Goal: Find specific page/section: Find specific page/section

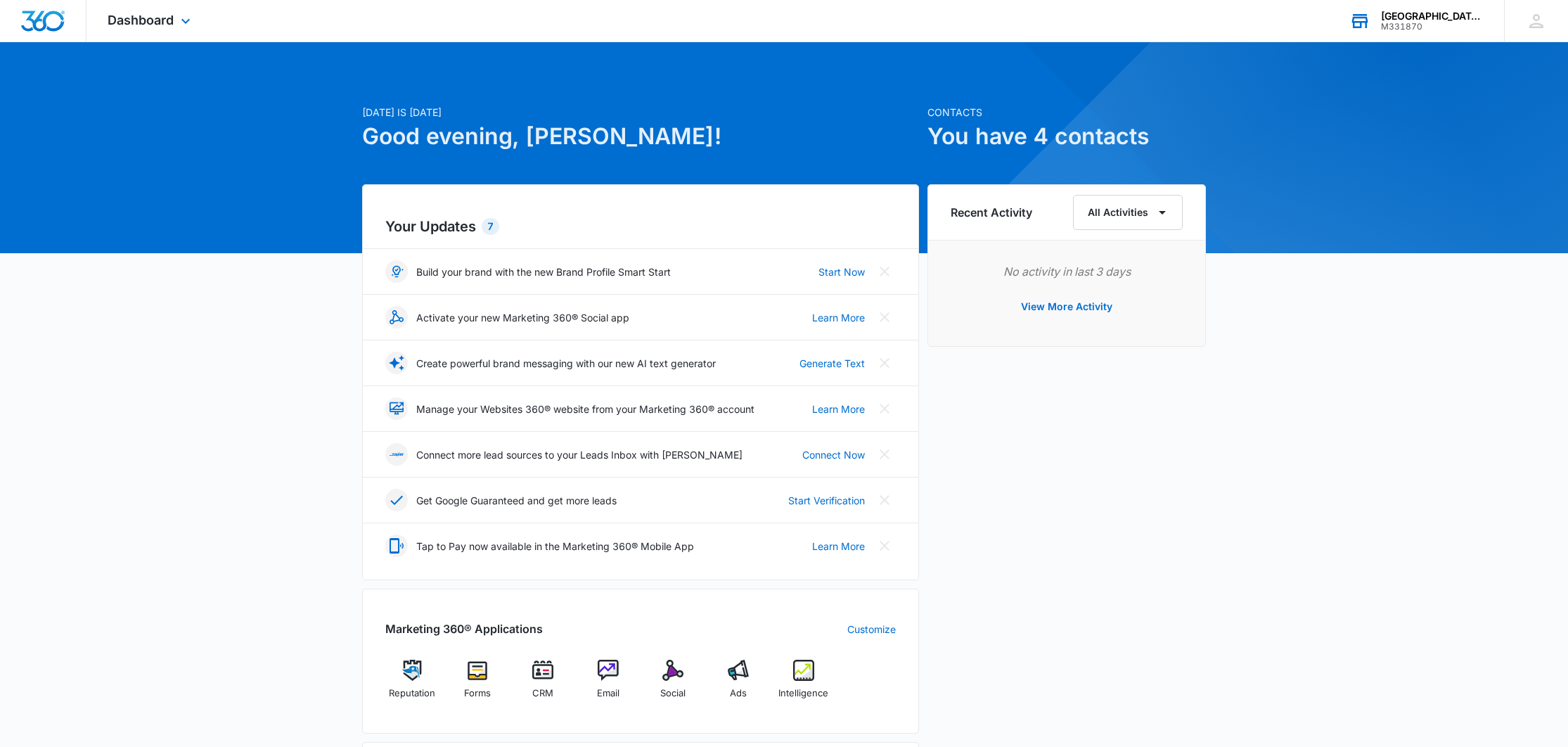
click at [1431, 19] on div "[GEOGRAPHIC_DATA] / [GEOGRAPHIC_DATA] / [GEOGRAPHIC_DATA]" at bounding box center [1432, 16] width 103 height 11
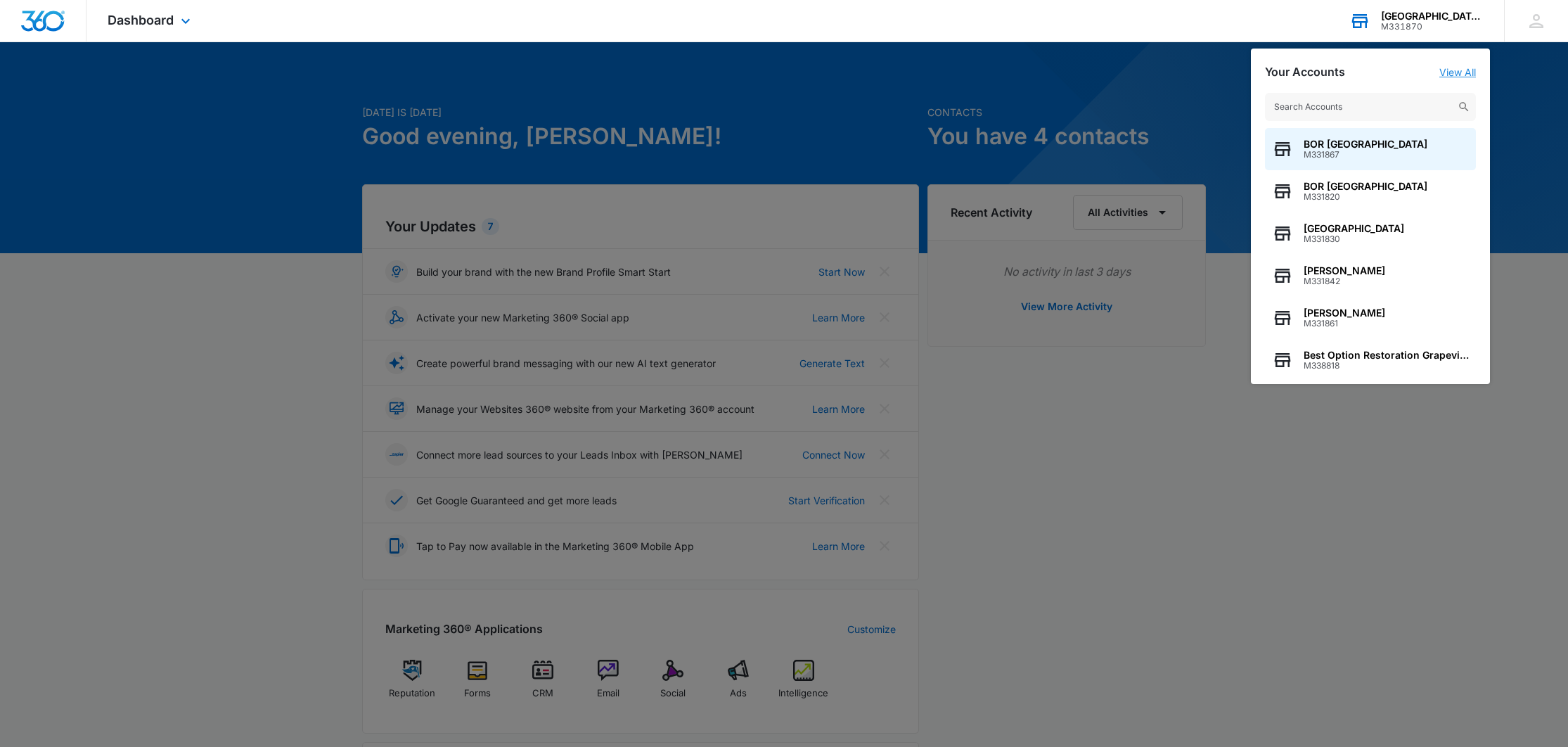
click at [1464, 69] on link "View All" at bounding box center [1458, 72] width 37 height 12
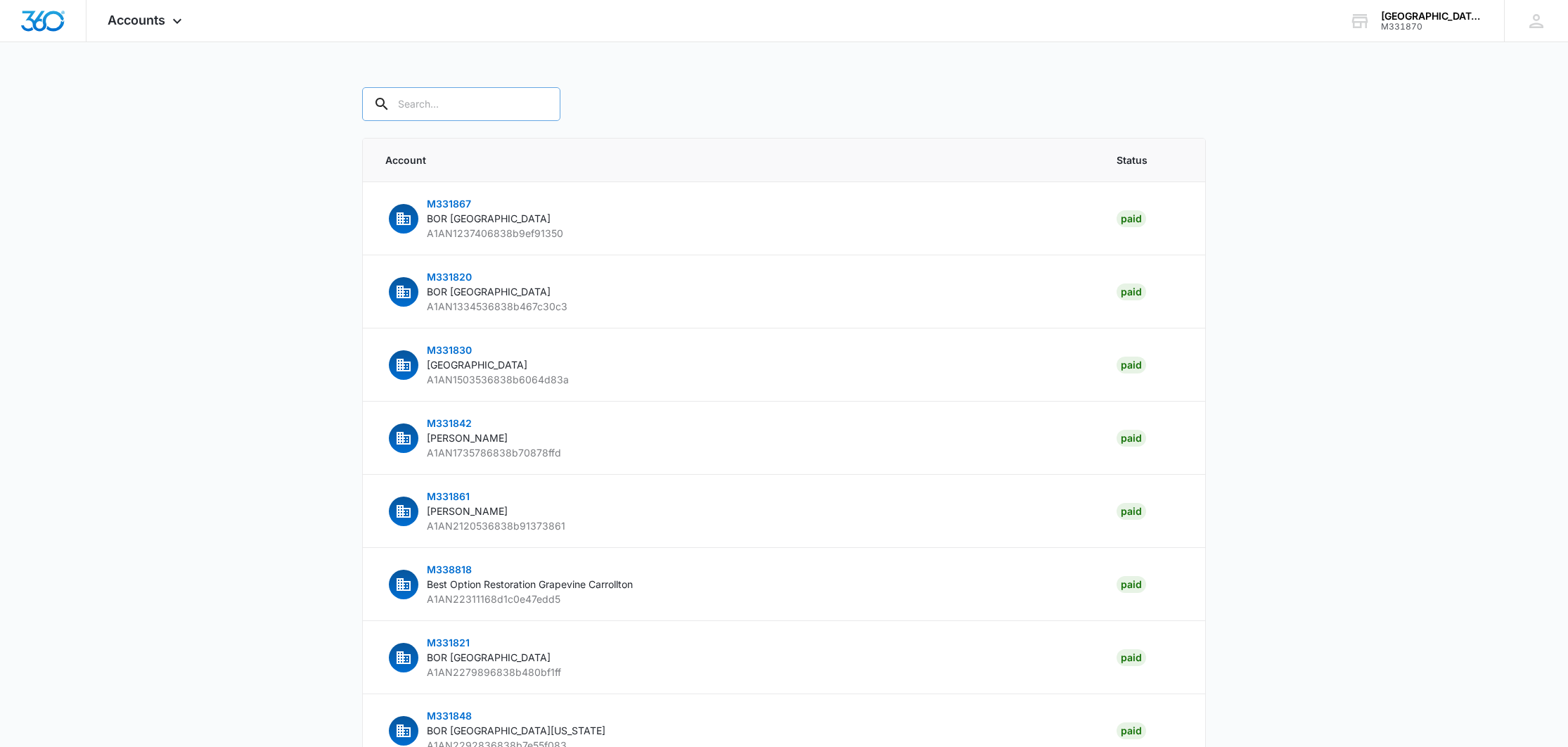
click at [434, 113] on input "text" at bounding box center [461, 104] width 198 height 34
click at [494, 105] on input "best" at bounding box center [472, 104] width 219 height 34
type input "best"
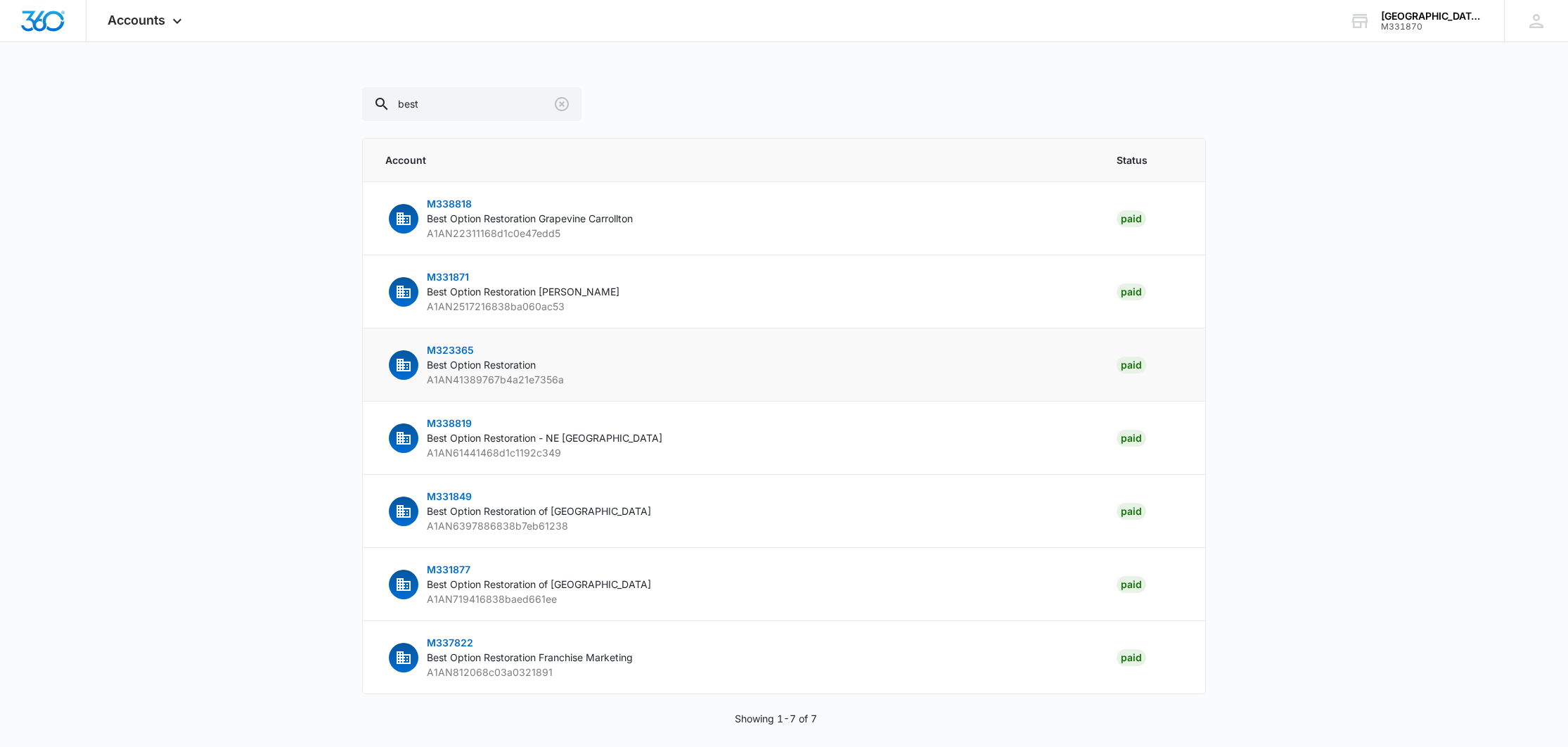
click at [485, 366] on span "Best Option Restoration" at bounding box center [481, 364] width 109 height 12
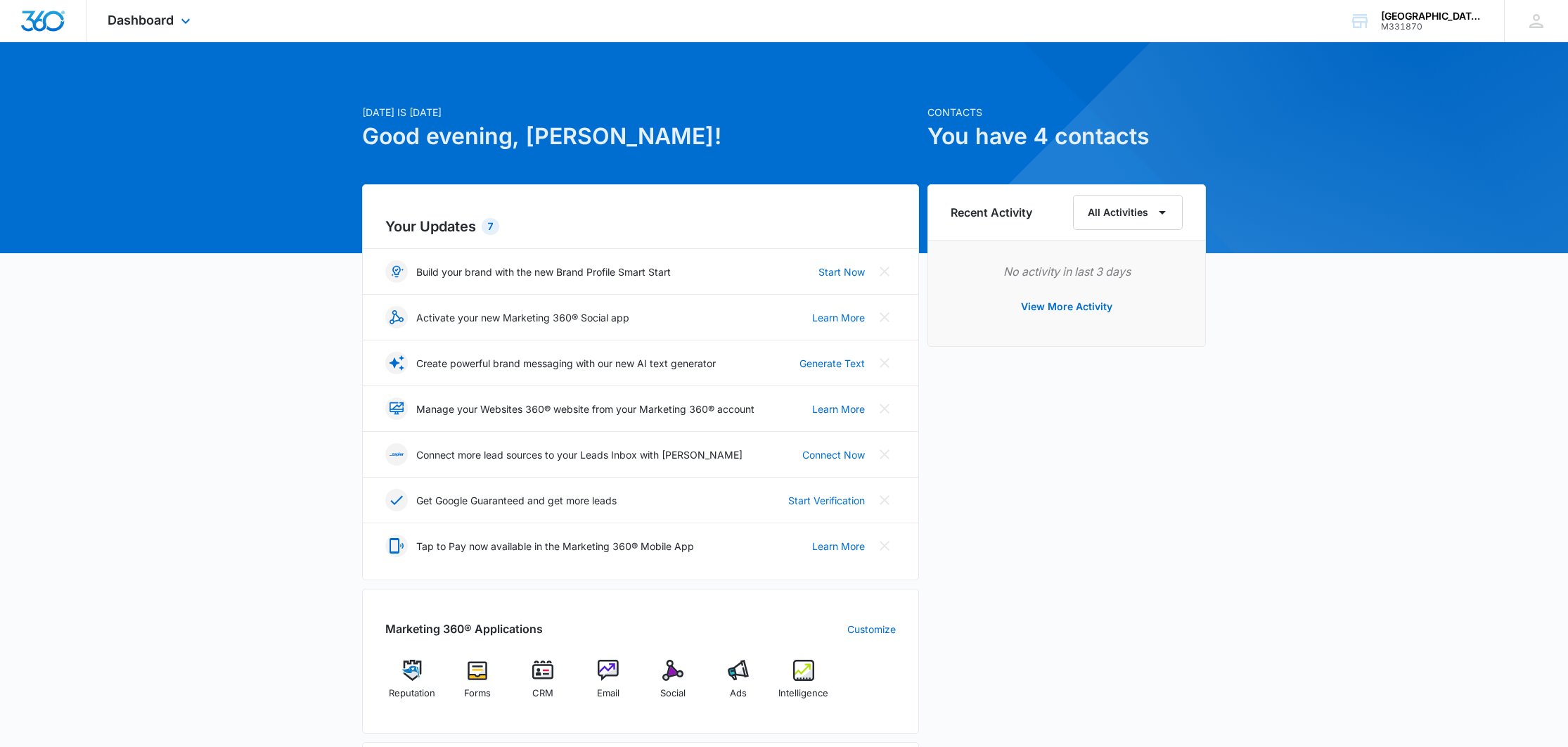
click at [155, 11] on div "Dashboard Apps Reputation Forms CRM Email Social Ads Intelligence Files Brand S…" at bounding box center [150, 20] width 128 height 41
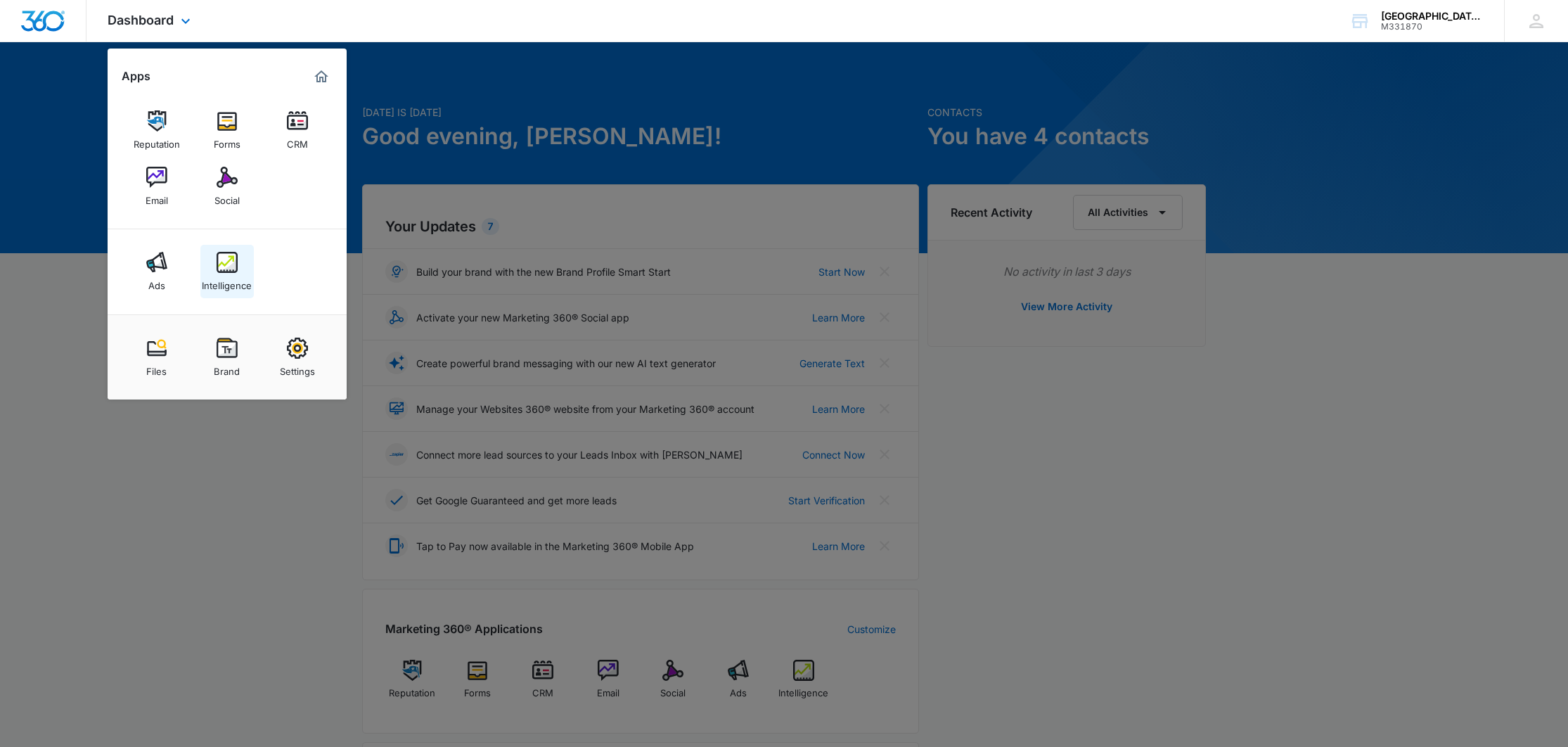
click at [222, 268] on img at bounding box center [227, 262] width 21 height 21
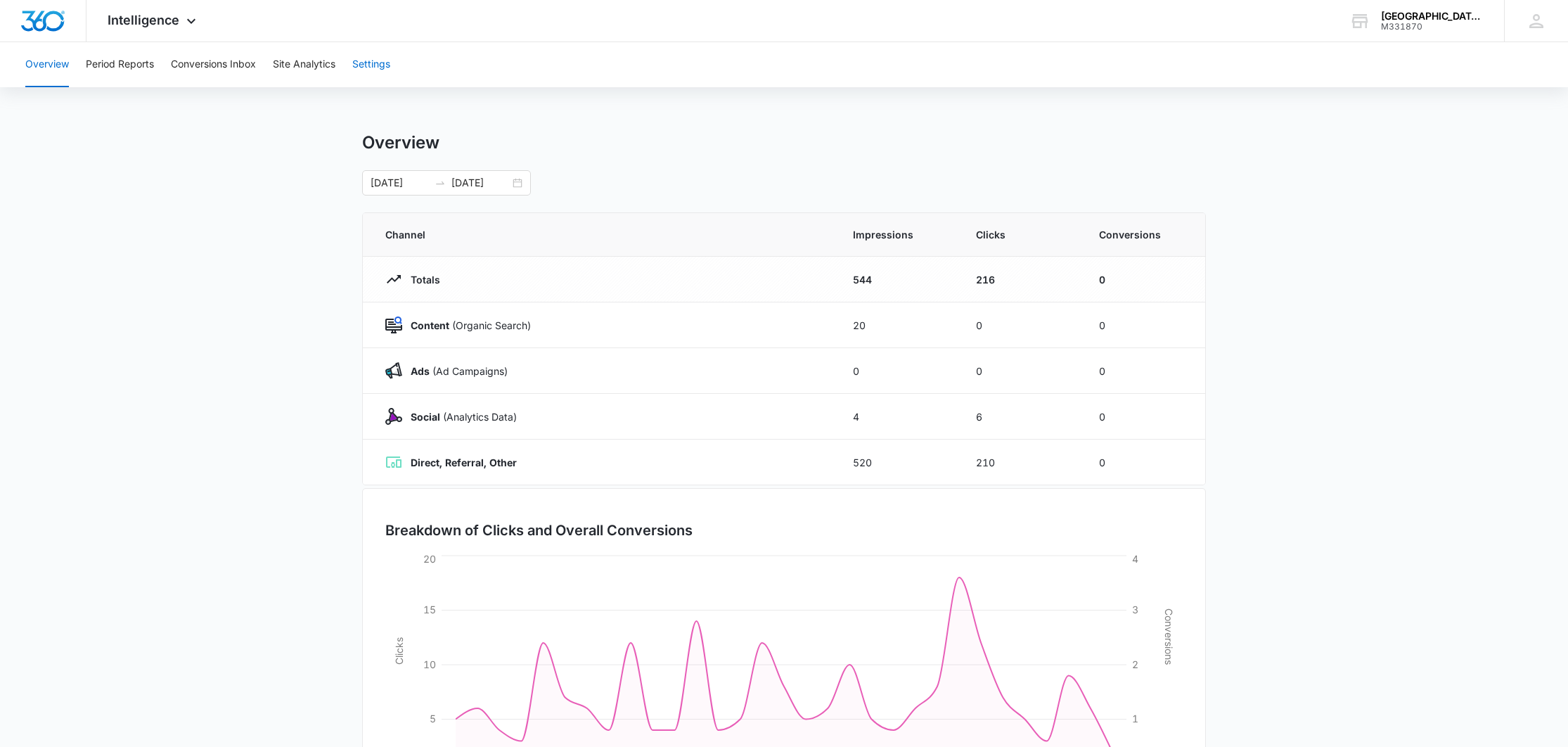
click at [376, 63] on button "Settings" at bounding box center [371, 65] width 38 height 45
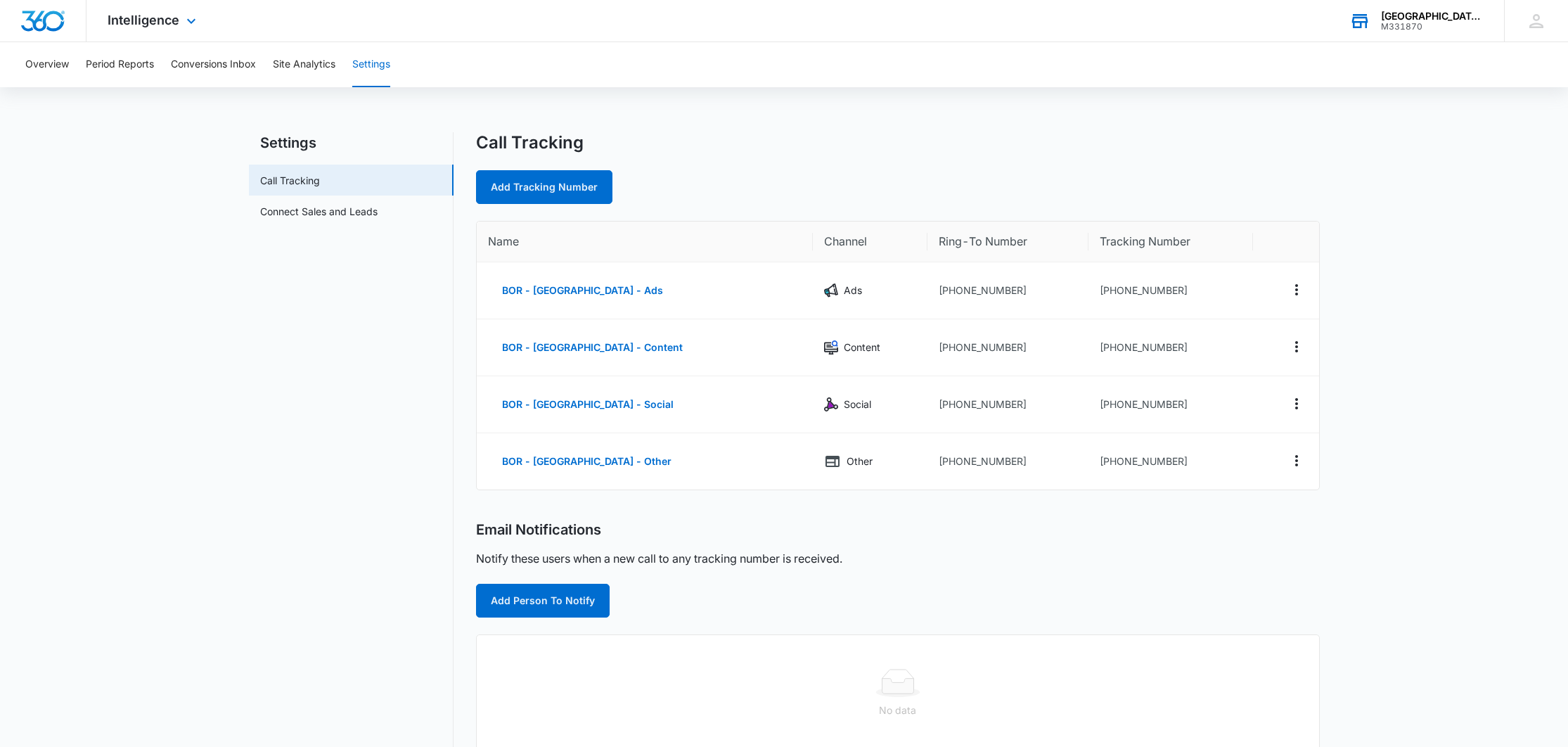
click at [1392, 26] on div "M331870" at bounding box center [1432, 26] width 103 height 10
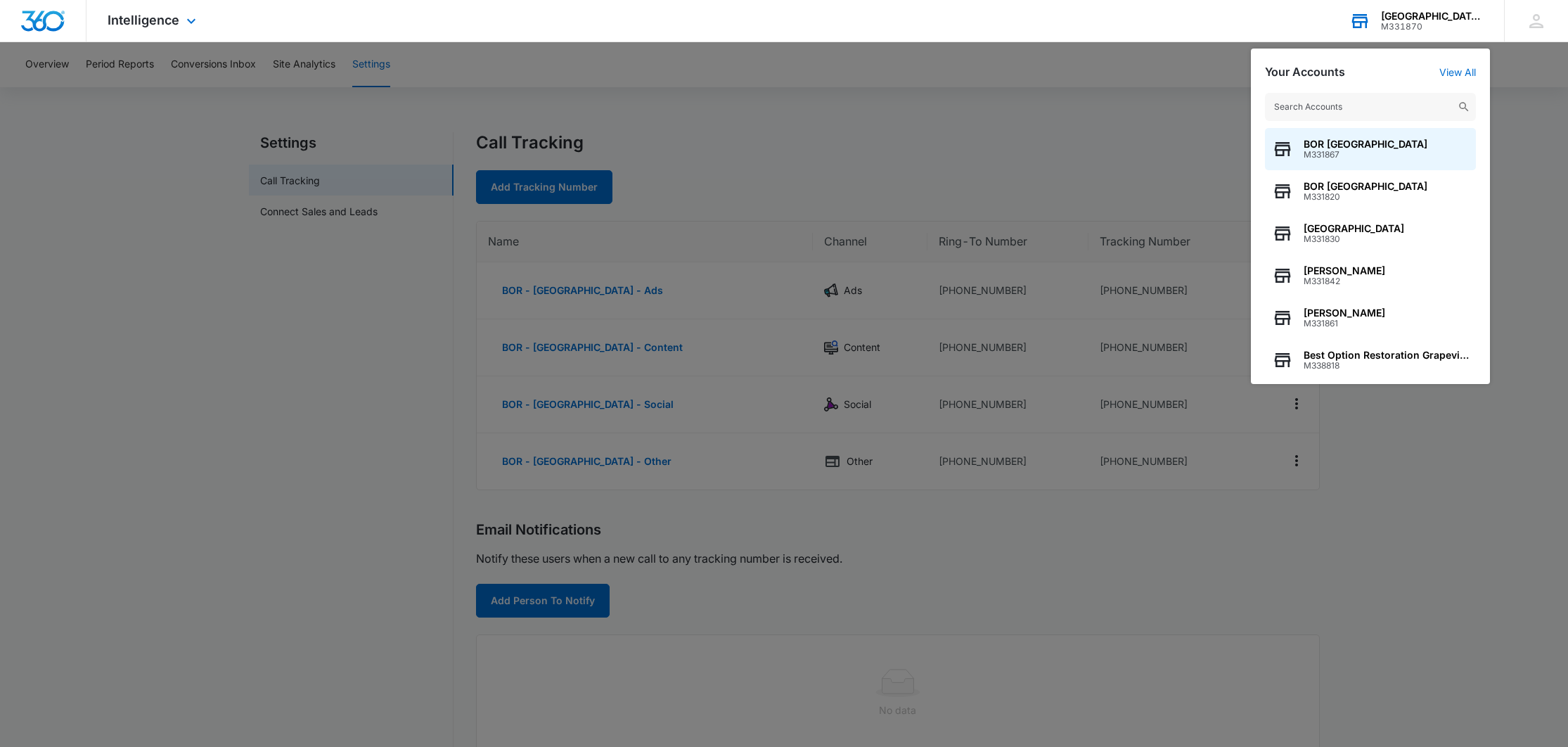
click at [1381, 111] on input "text" at bounding box center [1370, 107] width 211 height 28
type input "best"
